Goal: Navigation & Orientation: Find specific page/section

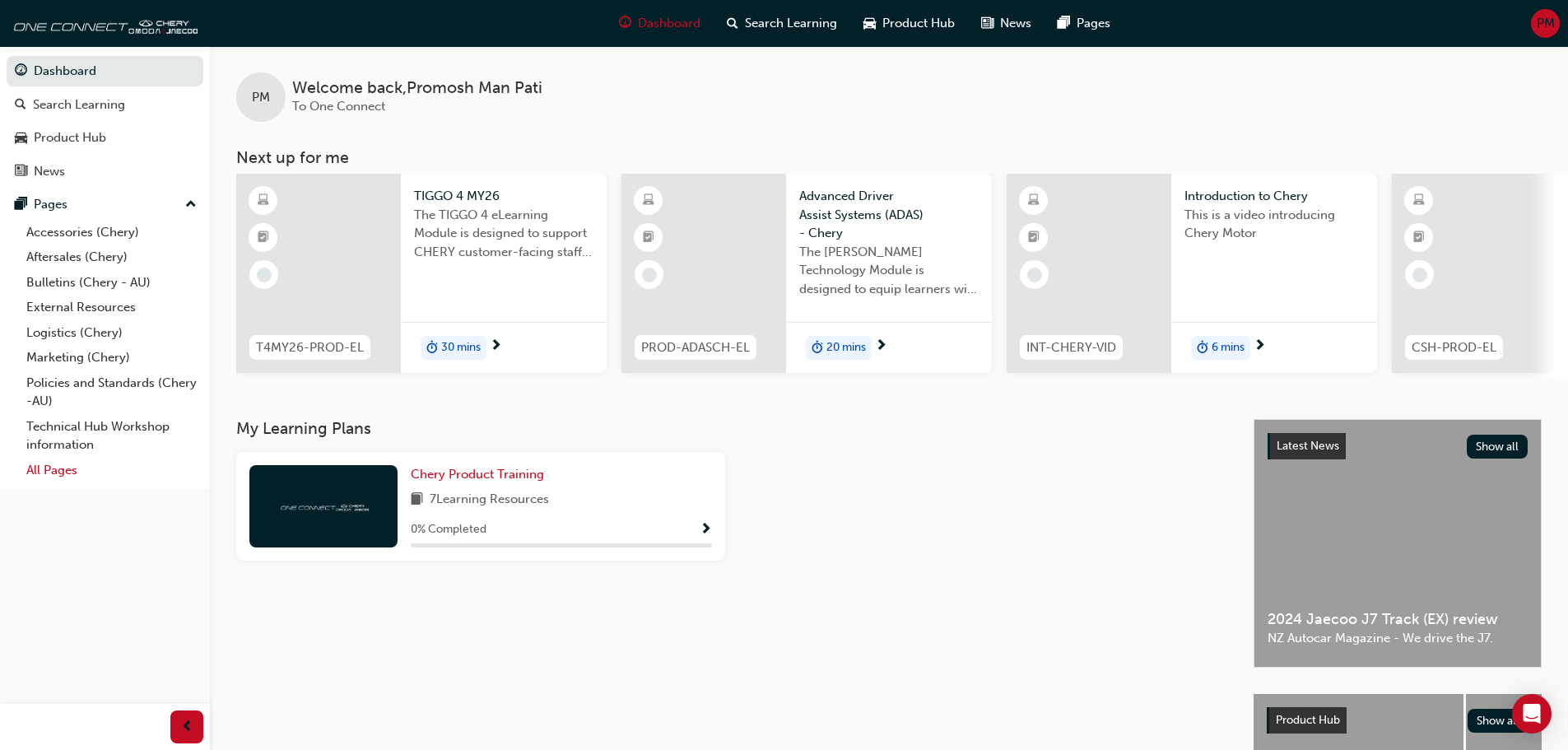
click at [68, 461] on link "All Pages" at bounding box center [112, 470] width 184 height 26
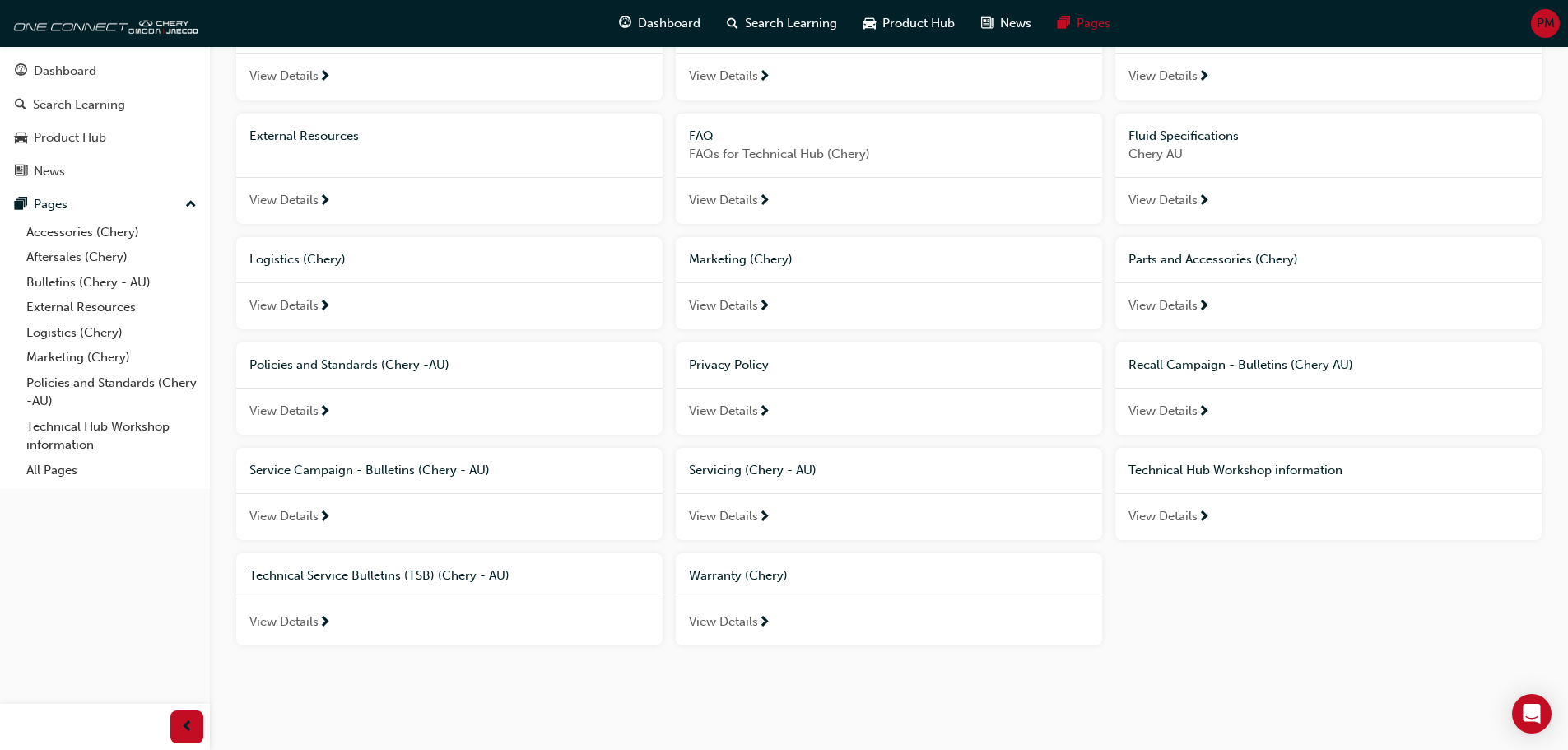
scroll to position [177, 0]
click at [754, 508] on span "View Details" at bounding box center [722, 514] width 69 height 19
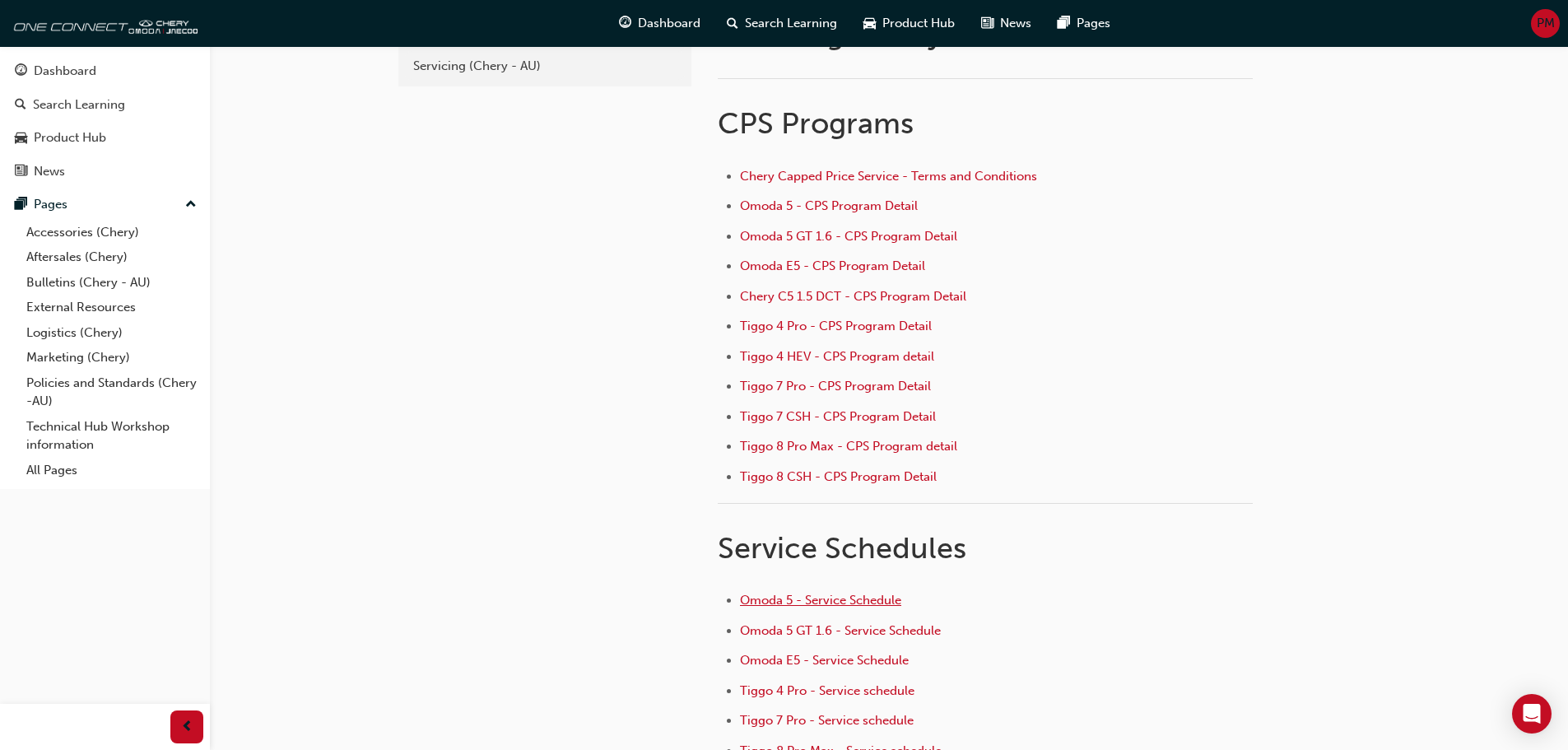
scroll to position [164, 0]
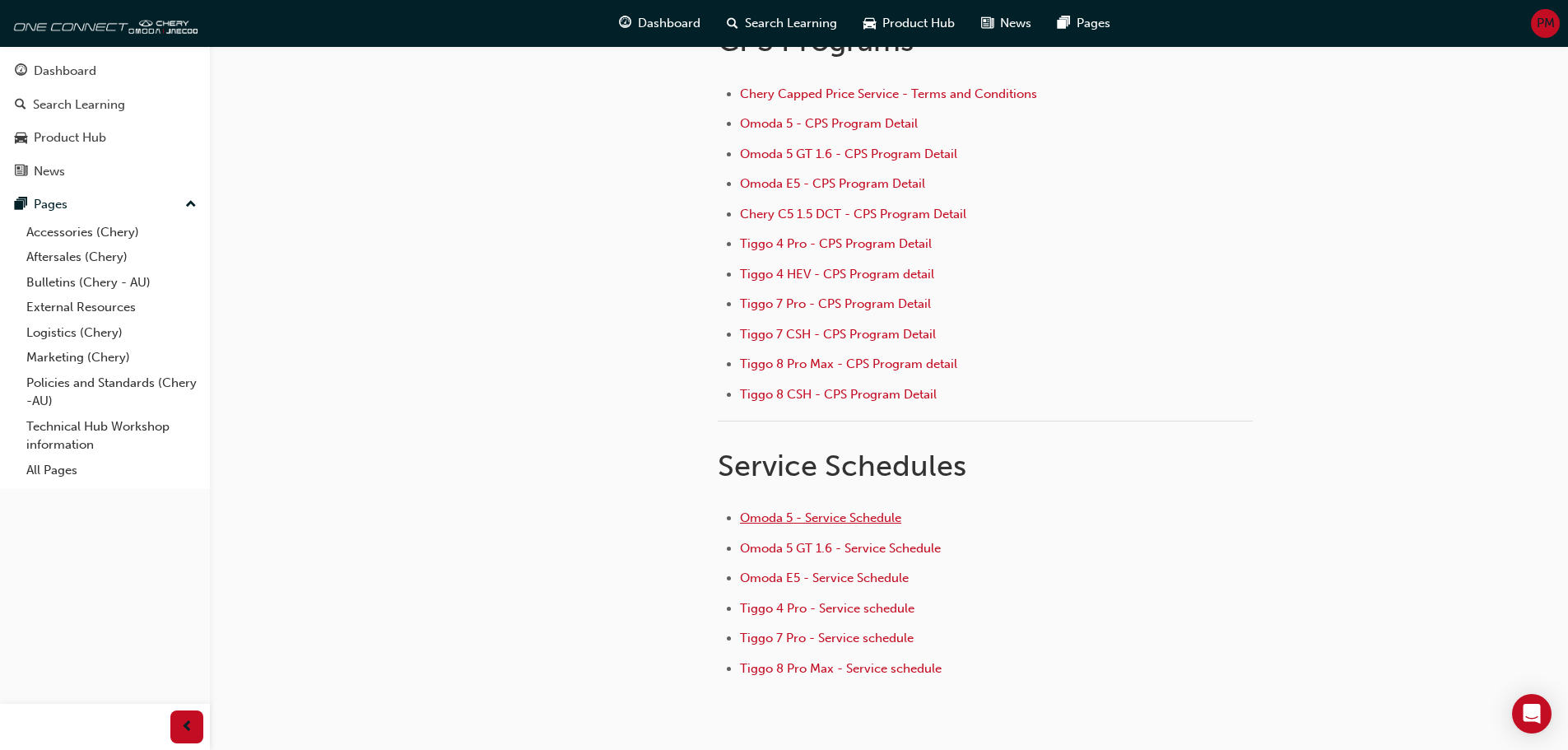
click at [852, 514] on span "Omoda 5 - Service Schedule" at bounding box center [821, 518] width 162 height 15
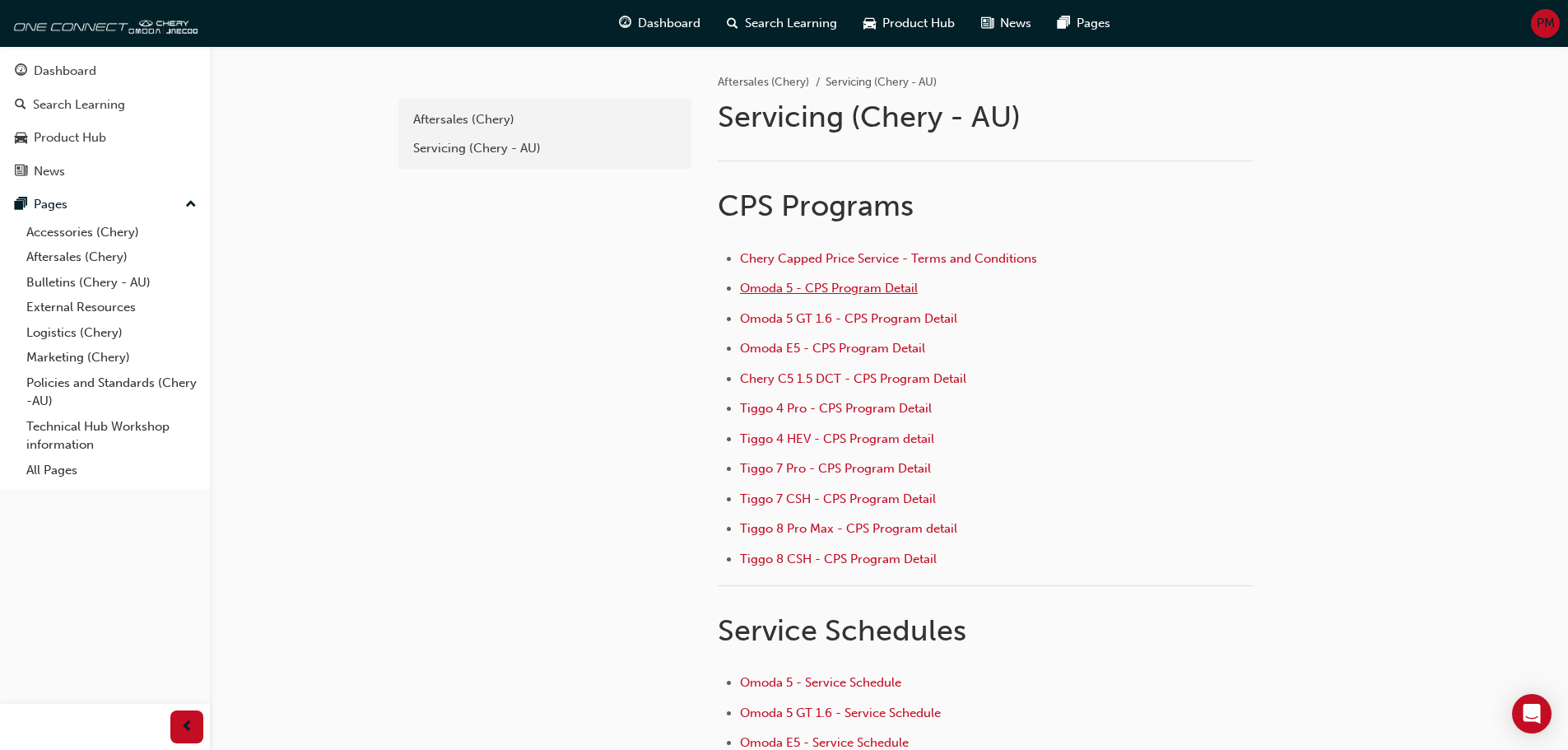
click at [807, 290] on span "Omoda 5 - CPS Program Detail" at bounding box center [829, 288] width 178 height 15
